Goal: Complete application form

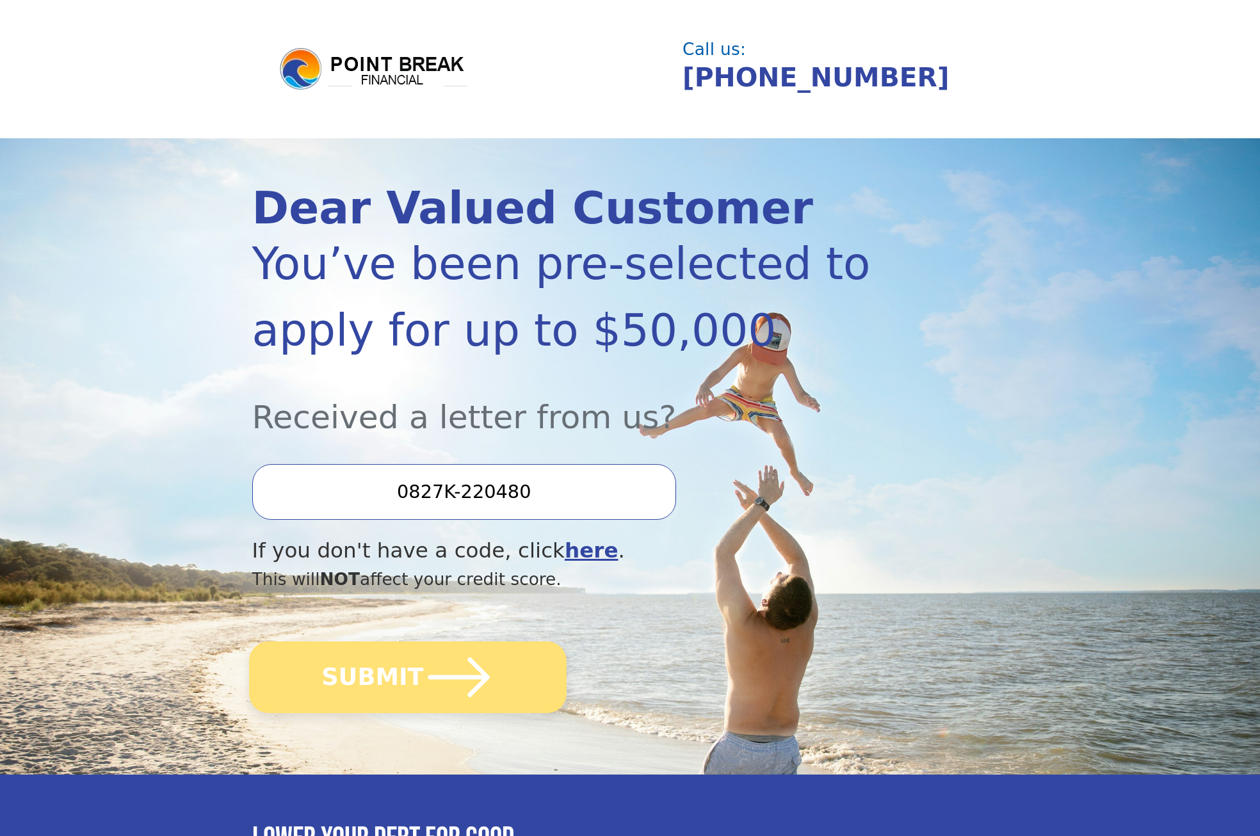
click at [471, 691] on icon "submit" at bounding box center [458, 678] width 61 height 40
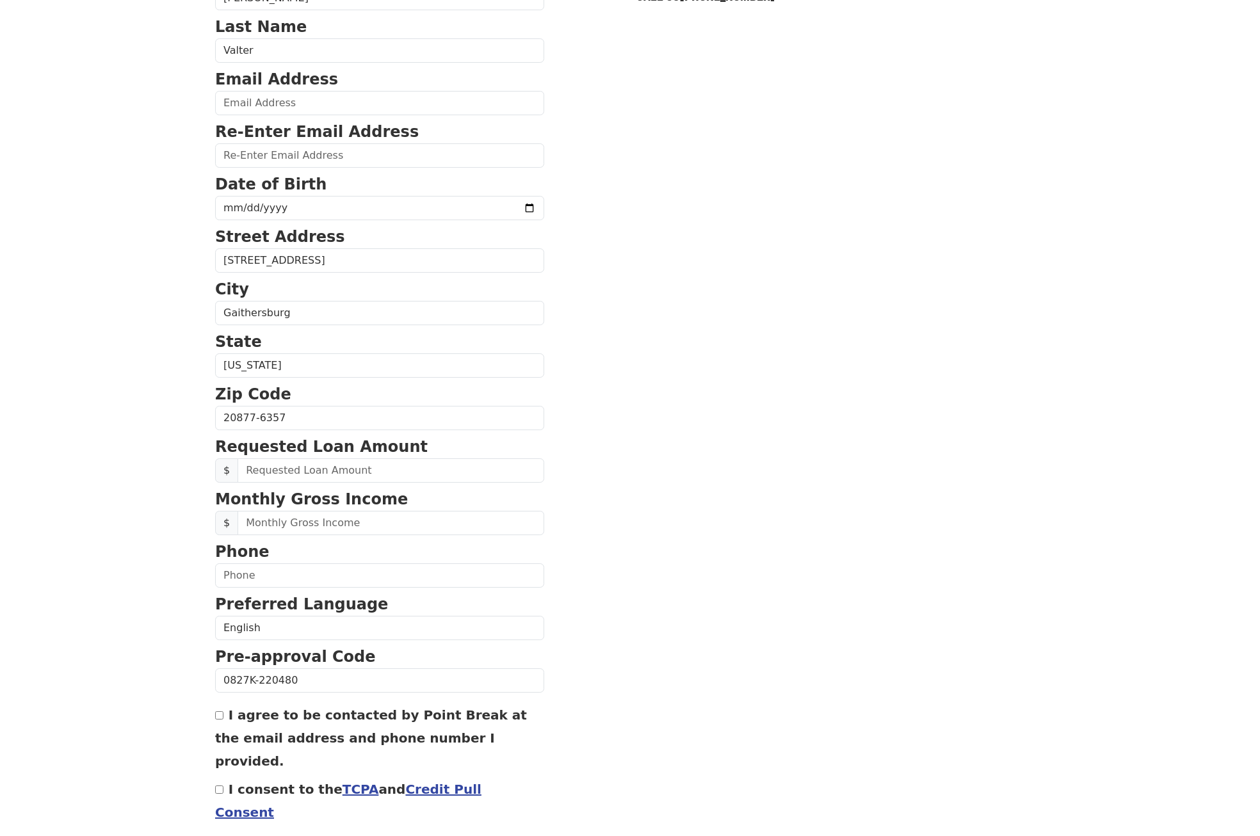
scroll to position [144, 0]
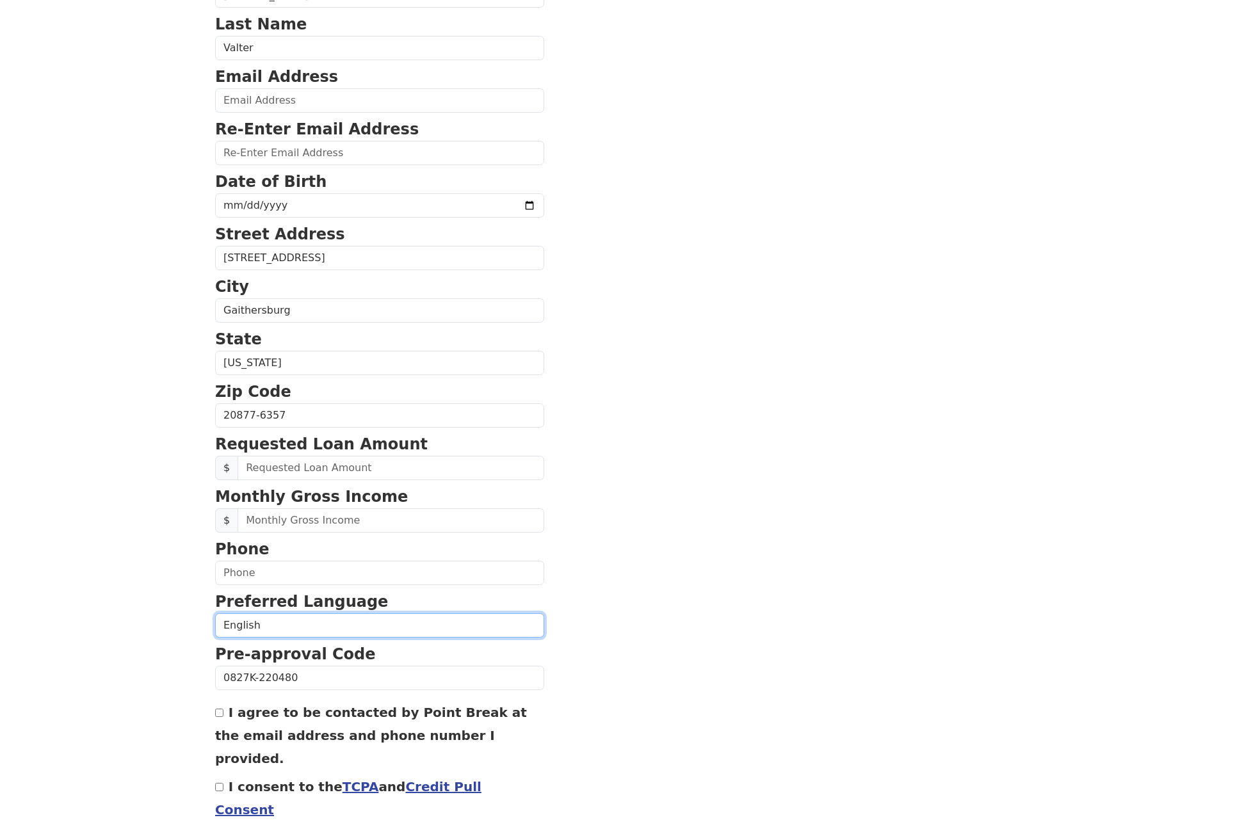
select select "Spanish"
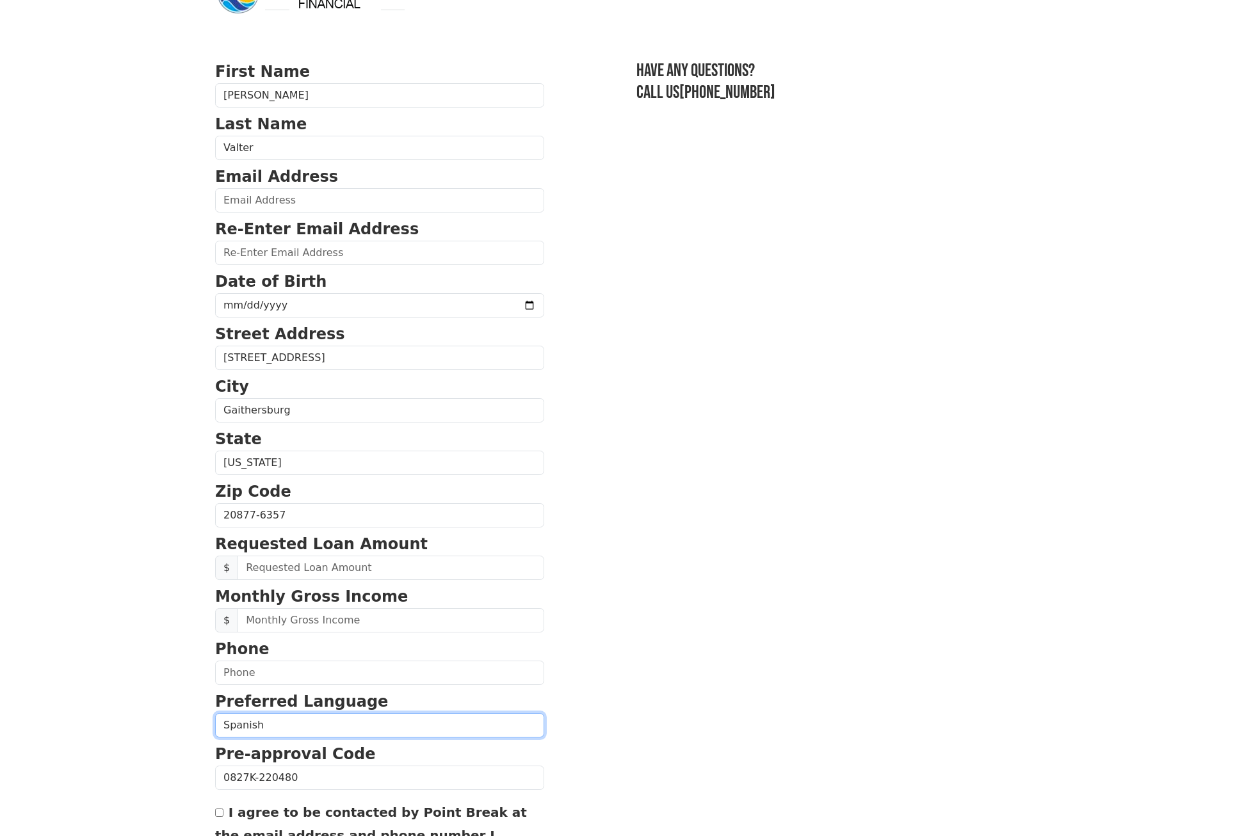
scroll to position [44, 0]
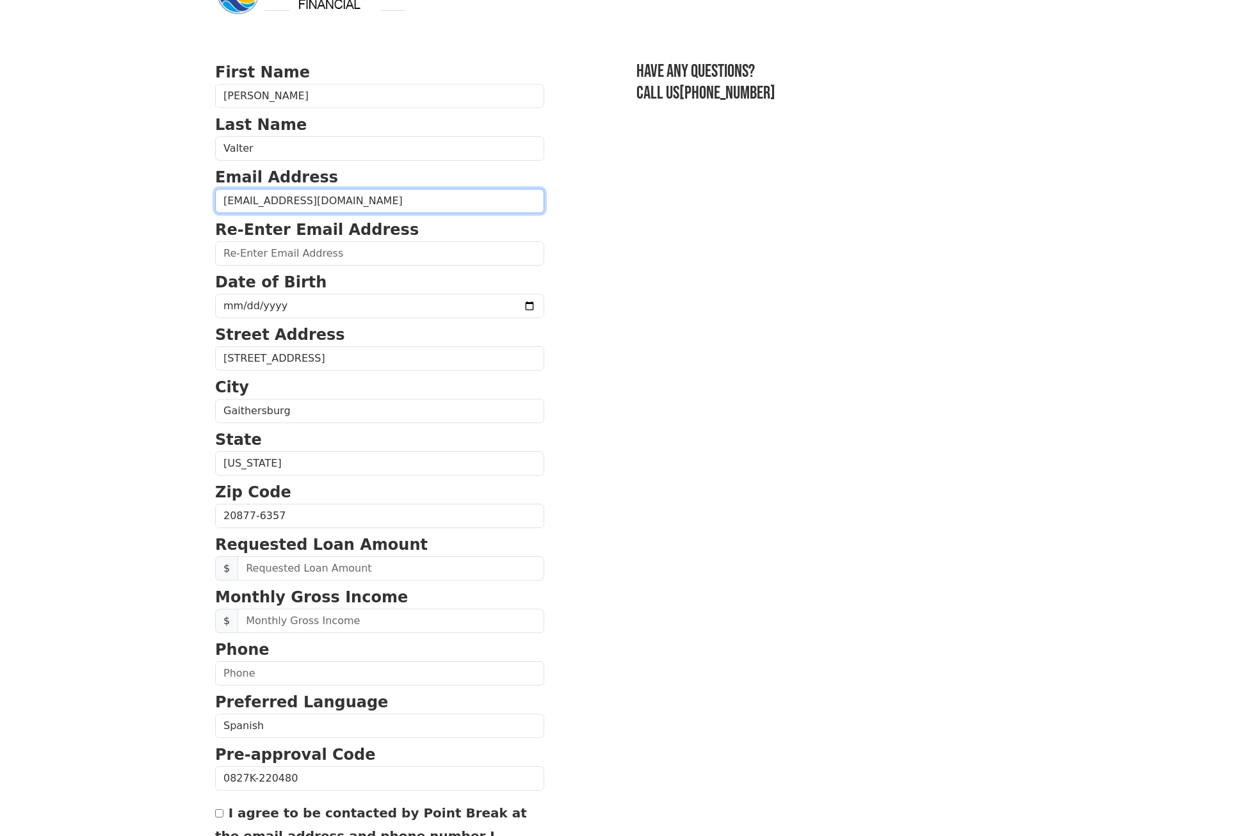
type input "[EMAIL_ADDRESS][DOMAIN_NAME]"
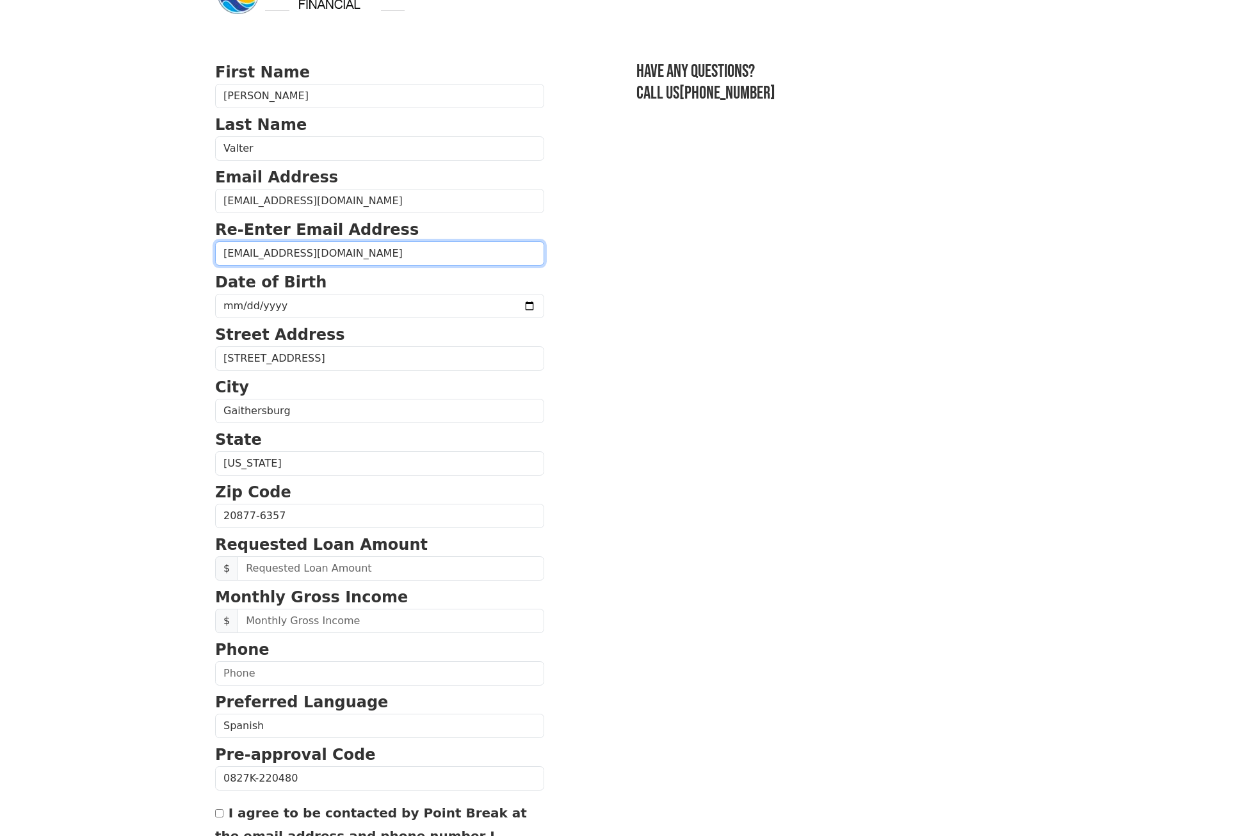
type input "[EMAIL_ADDRESS][DOMAIN_NAME]"
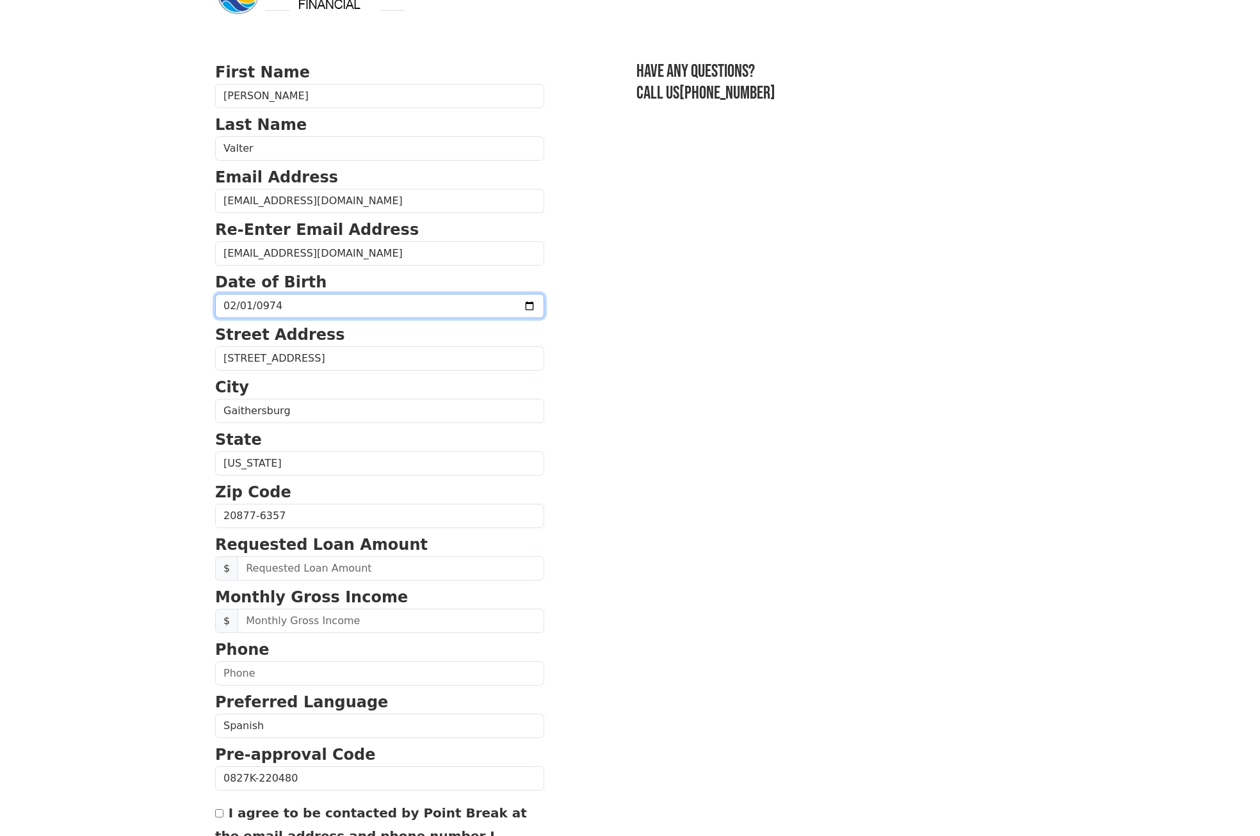
type input "0974-02-01"
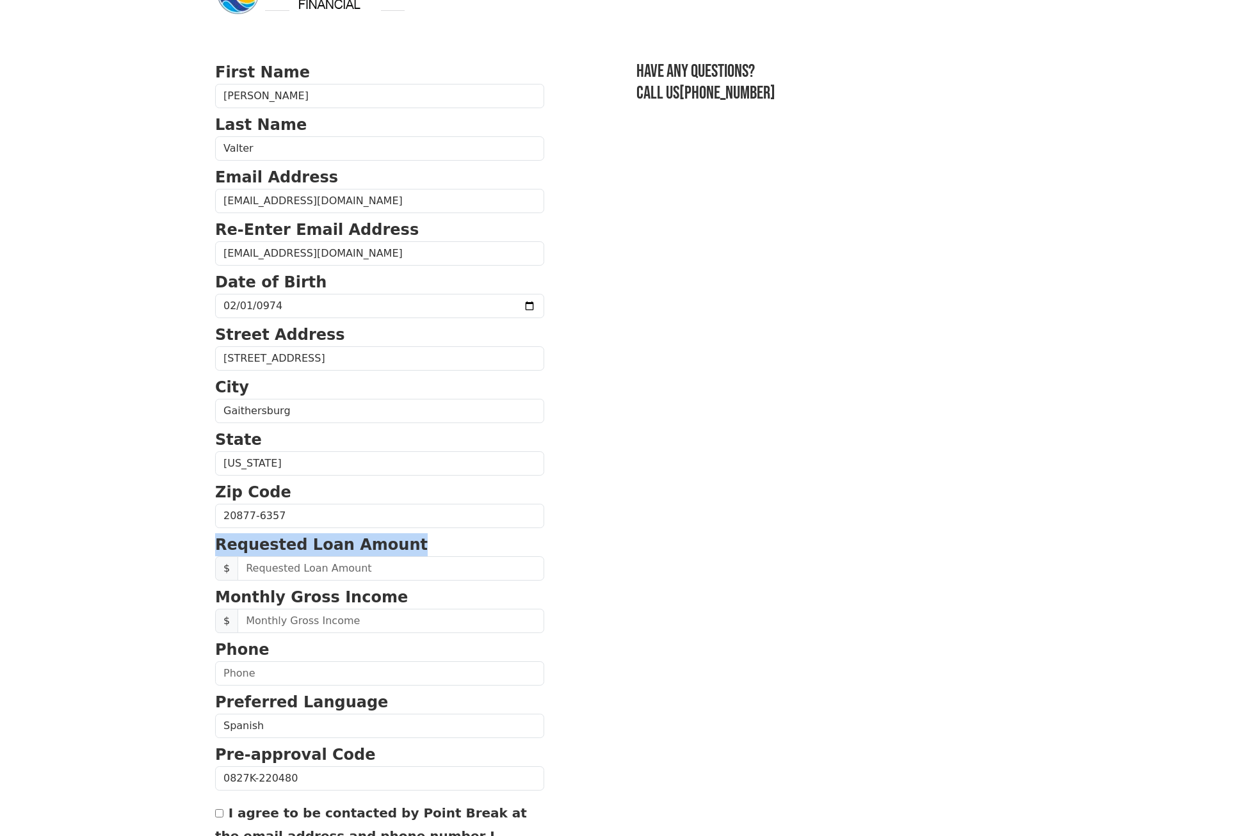
drag, startPoint x: 409, startPoint y: 540, endPoint x: 192, endPoint y: 540, distance: 217.1
click at [193, 540] on body "First Name [PERSON_NAME] Last Name Valter Email Address [EMAIL_ADDRESS][DOMAIN_…" at bounding box center [630, 374] width 1260 height 836
copy strong "Requested Loan Amount"
click at [295, 571] on input "text" at bounding box center [391, 568] width 307 height 24
type input "35,000.00"
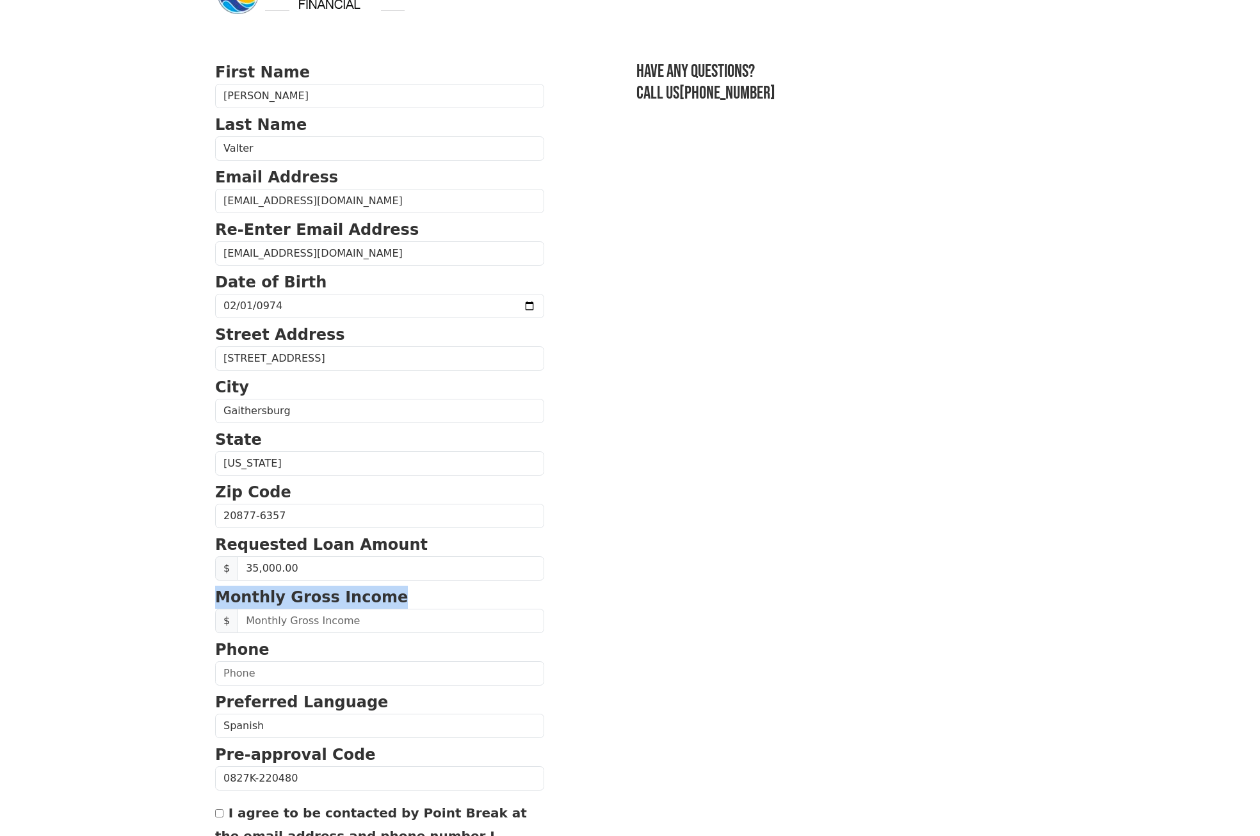
drag, startPoint x: 399, startPoint y: 597, endPoint x: 193, endPoint y: 601, distance: 205.6
click at [193, 602] on body "First Name [PERSON_NAME] Last Name Valter Email Address [EMAIL_ADDRESS][DOMAIN_…" at bounding box center [630, 374] width 1260 height 836
copy p "Monthly Gross Income"
click at [301, 625] on input "text" at bounding box center [391, 621] width 307 height 24
type input "15,000.00"
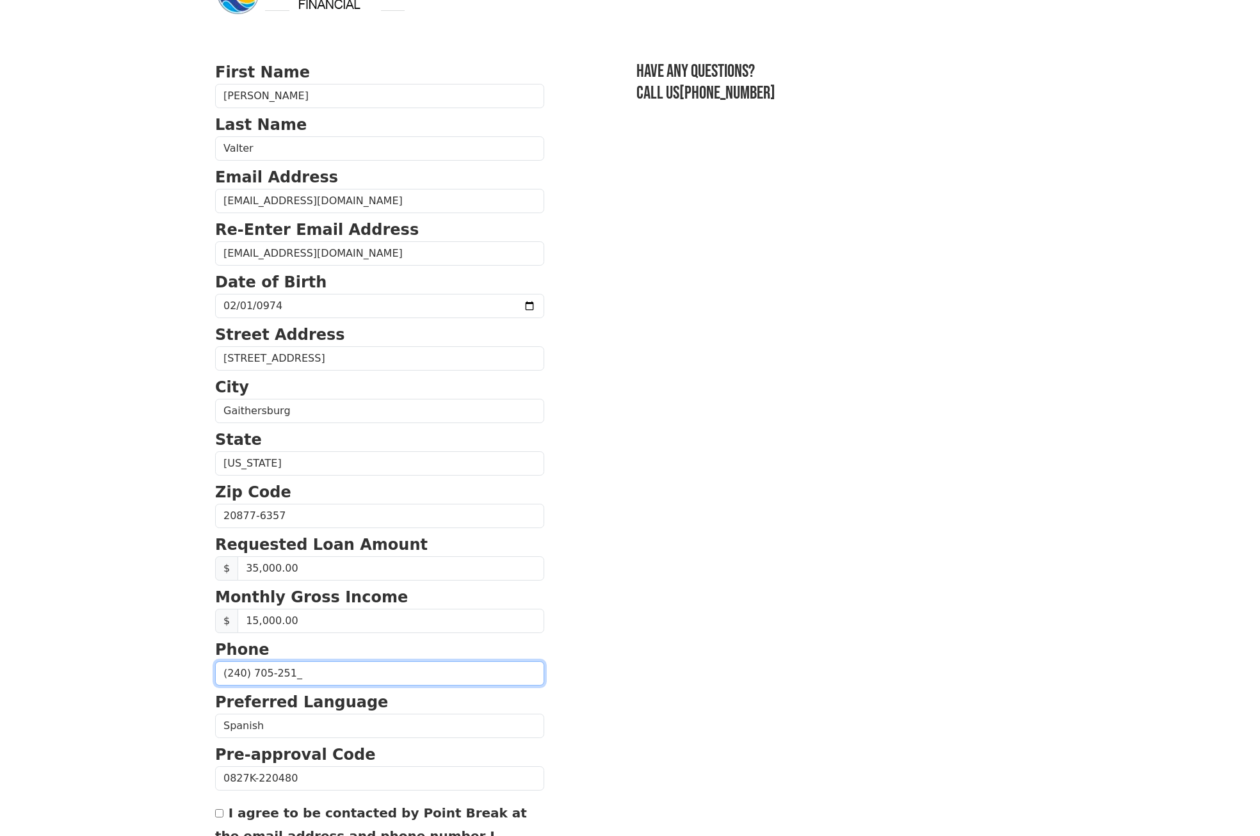
type input "[PHONE_NUMBER]"
click at [717, 729] on section "First Name [PERSON_NAME] Last Name Valter Email Address [EMAIL_ADDRESS][DOMAIN_…" at bounding box center [630, 517] width 830 height 913
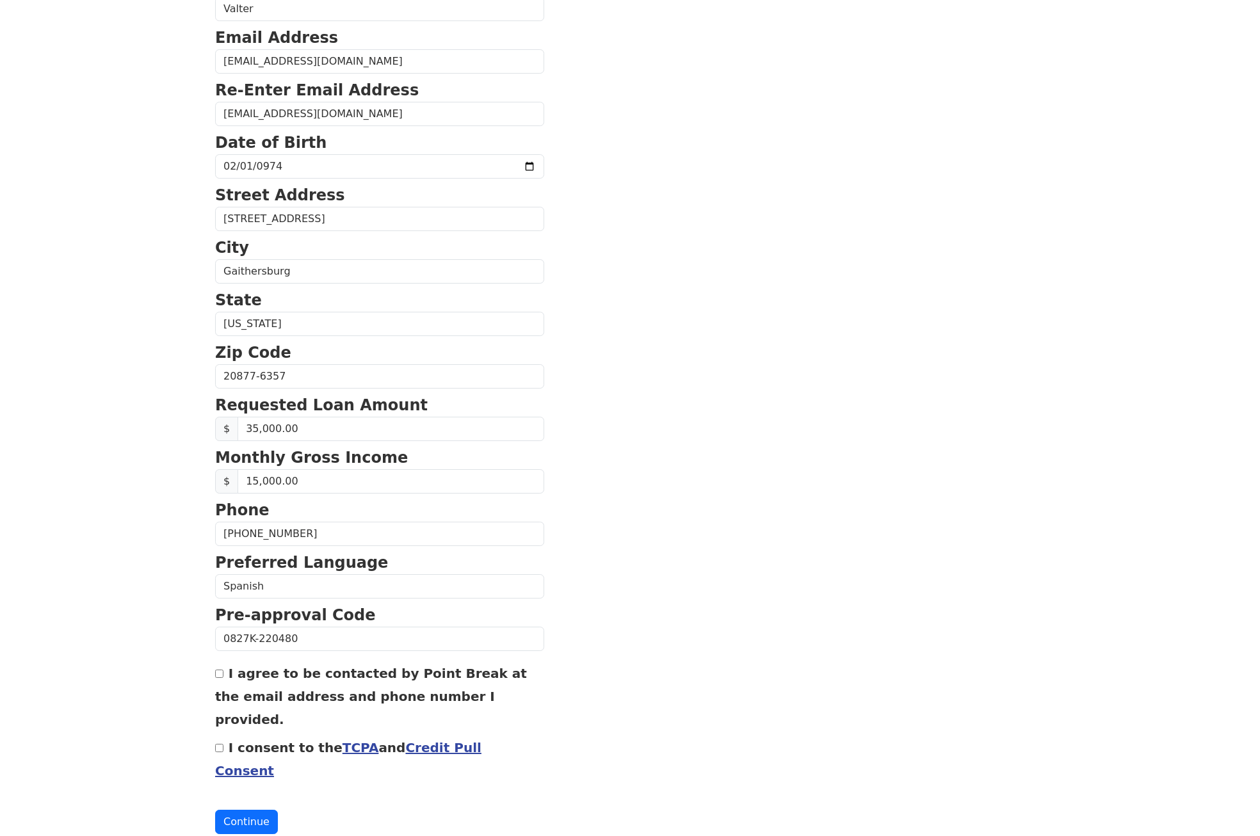
scroll to position [183, 0]
click at [220, 674] on input "I agree to be contacted by Point Break at the email address and phone number I …" at bounding box center [219, 674] width 8 height 8
checkbox input "true"
drag, startPoint x: 549, startPoint y: 727, endPoint x: 221, endPoint y: 729, distance: 328.5
click at [221, 729] on section "First Name [PERSON_NAME] Last Name Valter Email Address [EMAIL_ADDRESS][DOMAIN_…" at bounding box center [630, 378] width 830 height 913
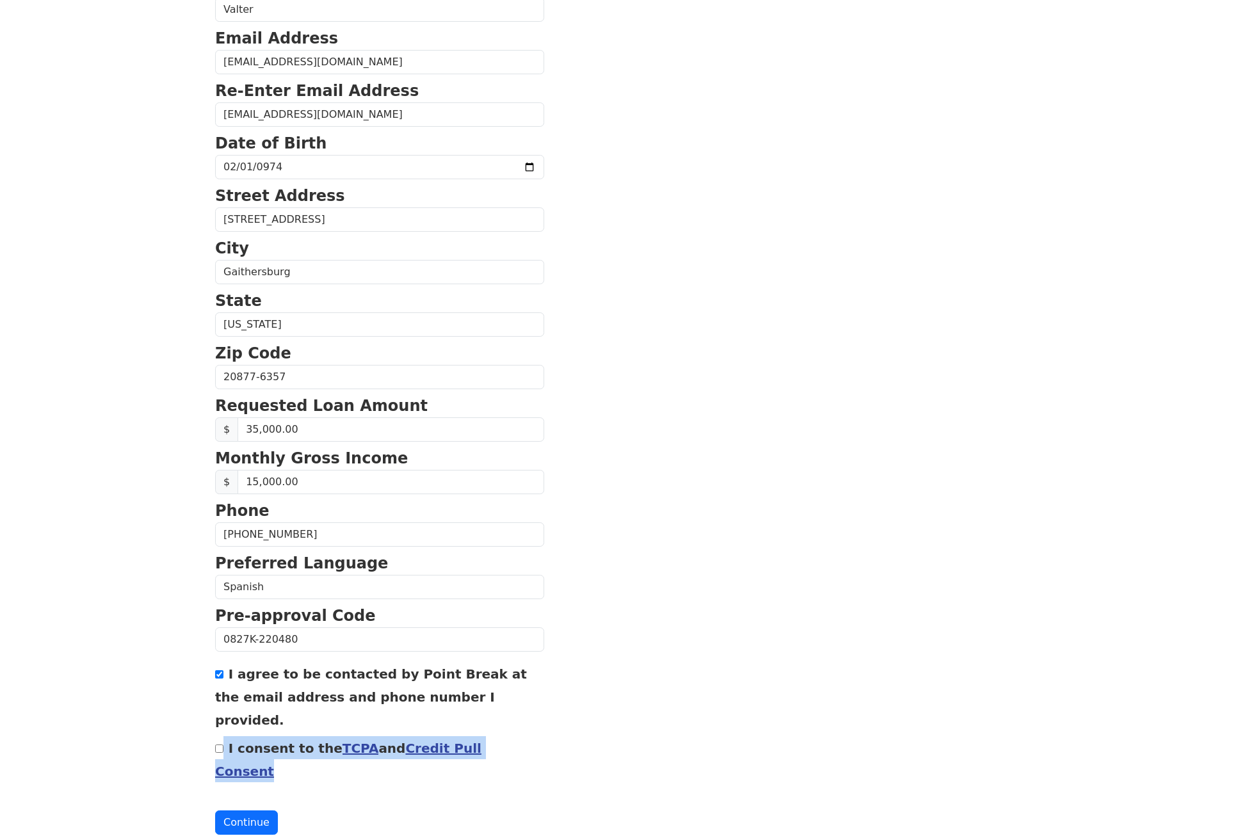
copy div "I consent to the TCPA and Credit Pull Consent"
click at [217, 745] on input "I consent to the TCPA and Credit Pull Consent" at bounding box center [219, 749] width 8 height 8
checkbox input "true"
click at [248, 811] on button "Continue" at bounding box center [246, 823] width 63 height 24
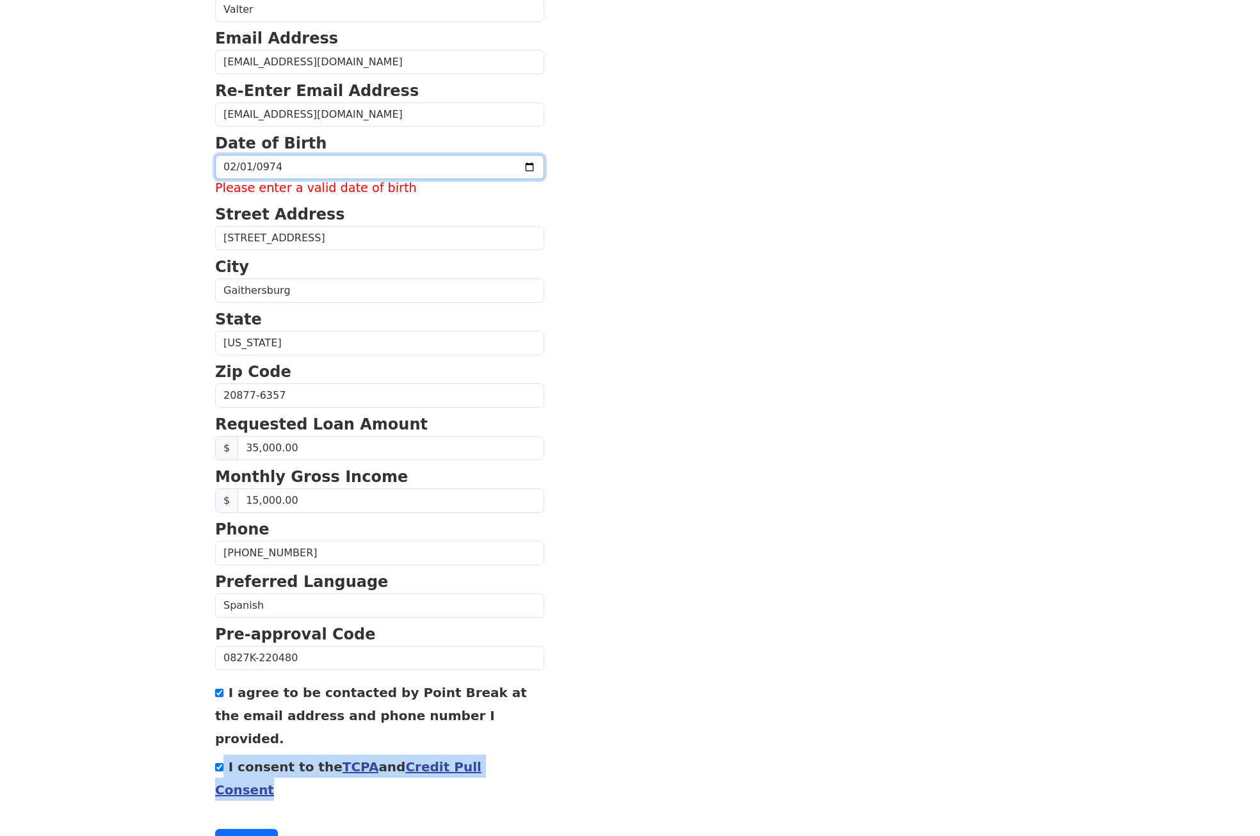
click at [257, 165] on input "0974-02-01" at bounding box center [379, 167] width 329 height 24
click at [256, 168] on input "0974-02-01" at bounding box center [379, 167] width 329 height 24
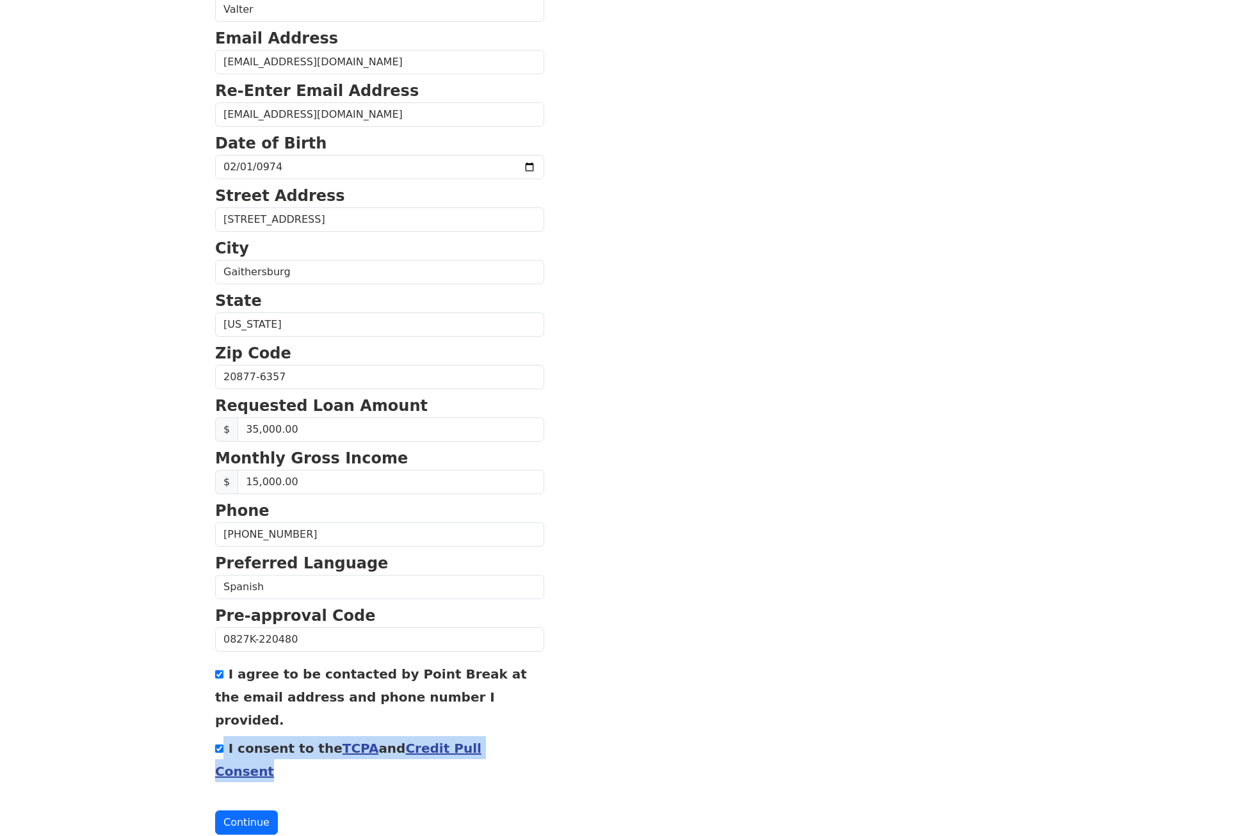
type input "[DATE]"
click at [837, 176] on section "First Name [PERSON_NAME] Last Name Valter Email Address [EMAIL_ADDRESS][DOMAIN_…" at bounding box center [630, 378] width 830 height 913
click at [254, 811] on button "Continue" at bounding box center [246, 823] width 63 height 24
